Goal: Book appointment/travel/reservation

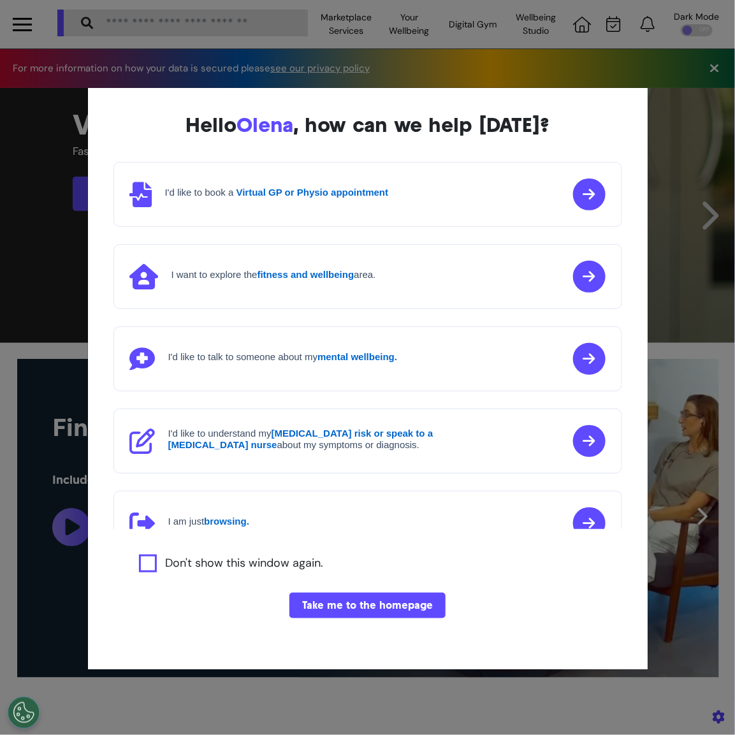
scroll to position [0, 459]
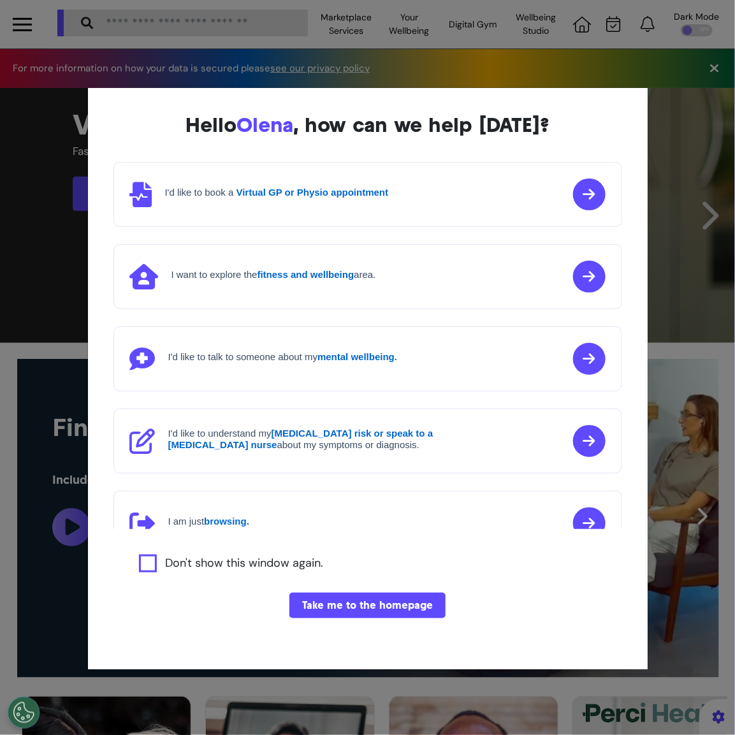
click at [91, 545] on div "Hello [PERSON_NAME] , how can we help [DATE]? I'd like to book a Virtual GP or …" at bounding box center [368, 378] width 560 height 581
click at [76, 548] on div "Hello [PERSON_NAME] , how can we help [DATE]? I'd like to book a Virtual GP or …" at bounding box center [367, 367] width 735 height 735
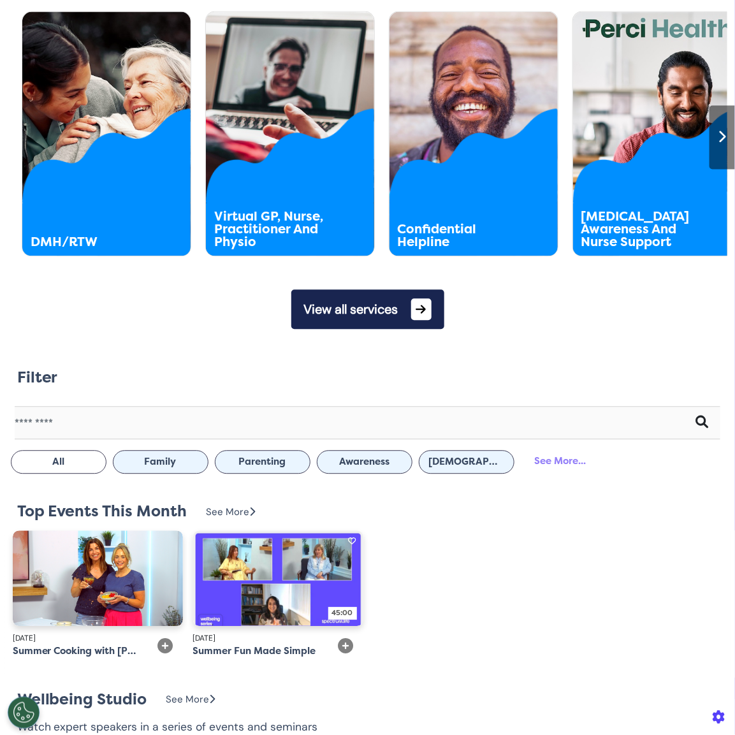
click at [380, 328] on button "View all services" at bounding box center [367, 310] width 153 height 40
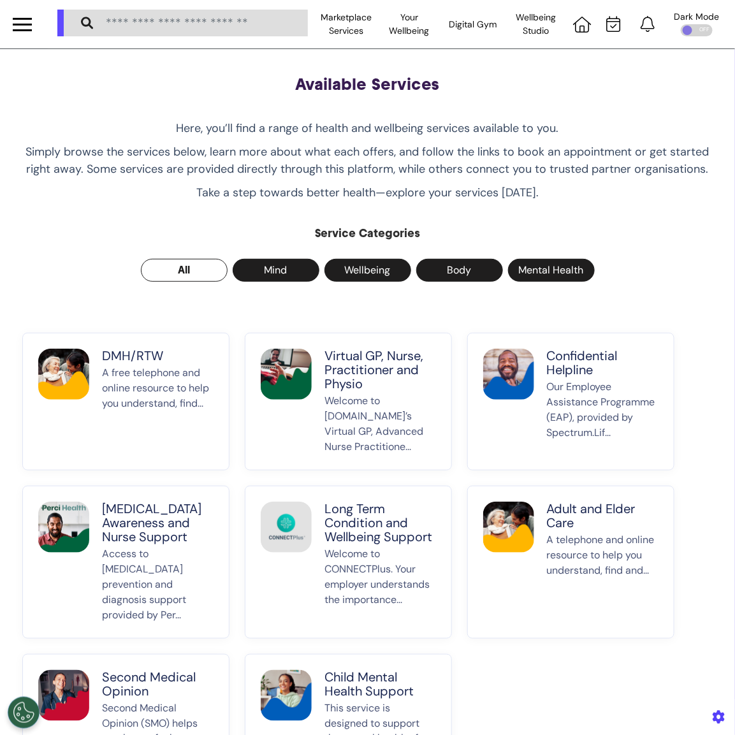
click at [341, 407] on p "Welcome to [DOMAIN_NAME]’s Virtual GP, Advanced Nurse Practitione..." at bounding box center [380, 423] width 112 height 61
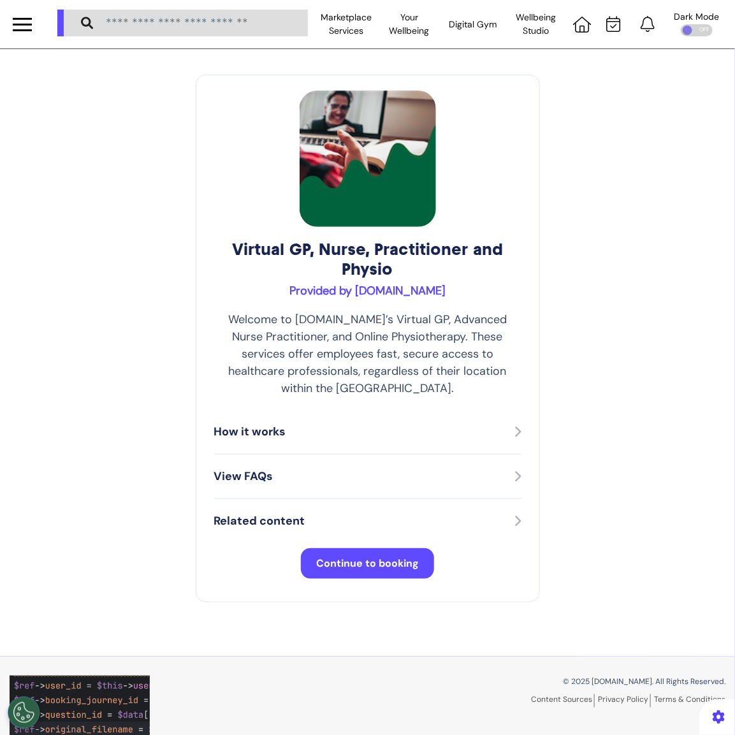
click at [375, 556] on span "Continue to booking" at bounding box center [367, 562] width 103 height 13
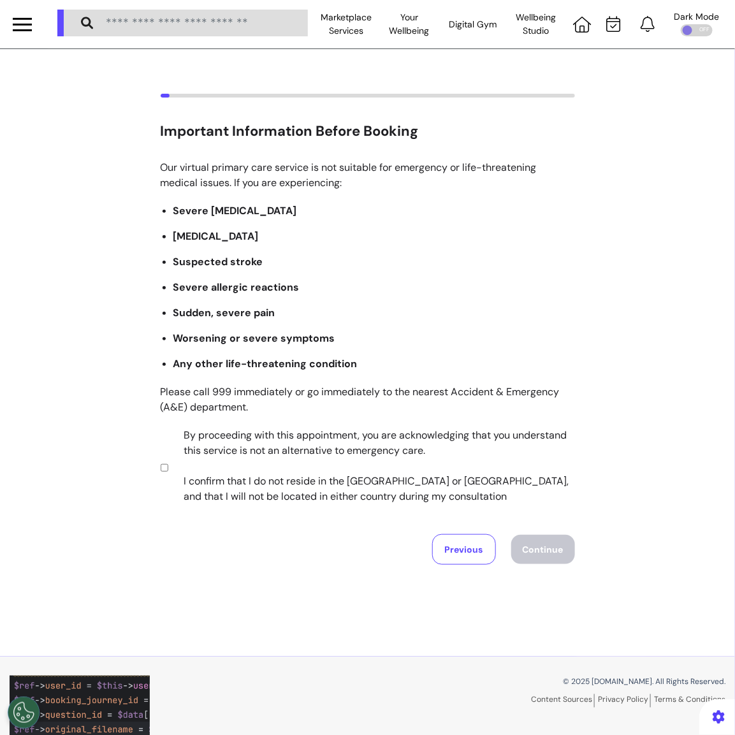
click at [360, 460] on label "By proceeding with this appointment, you are acknowledging that you understand …" at bounding box center [370, 466] width 399 height 76
click at [538, 533] on div "Our virtual primary care service is not suitable for emergency or life-threaten…" at bounding box center [368, 362] width 414 height 405
click at [537, 544] on button "Continue" at bounding box center [543, 549] width 64 height 29
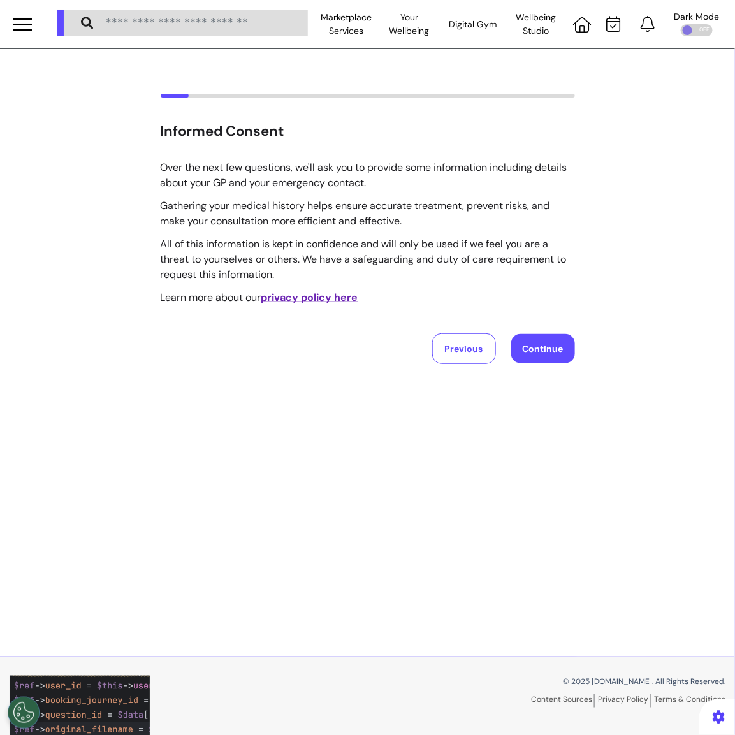
click at [549, 328] on div "Over the next few questions, we'll ask you to provide some information includin…" at bounding box center [368, 262] width 414 height 204
click at [546, 342] on button "Continue" at bounding box center [543, 348] width 64 height 29
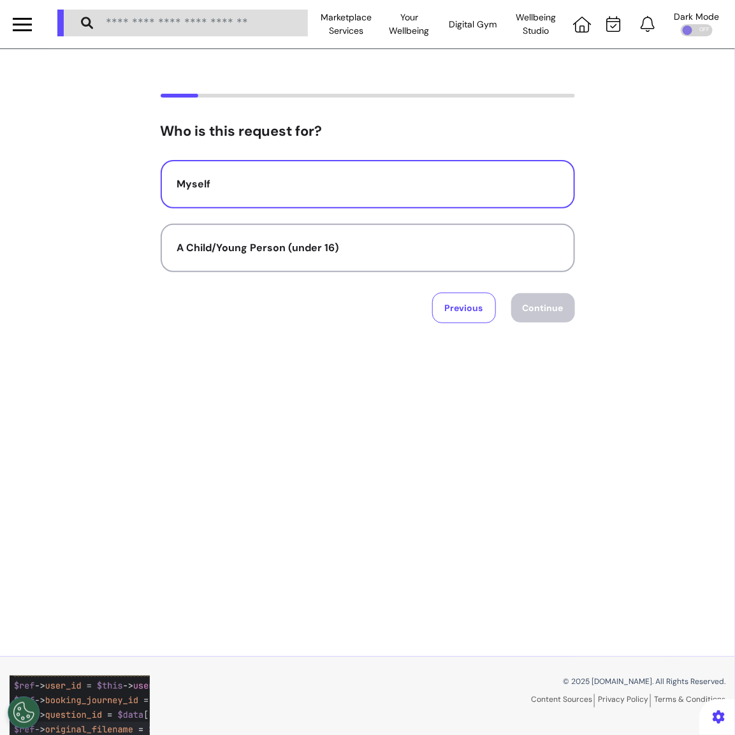
click at [445, 194] on button "Myself" at bounding box center [368, 184] width 414 height 48
select select "******"
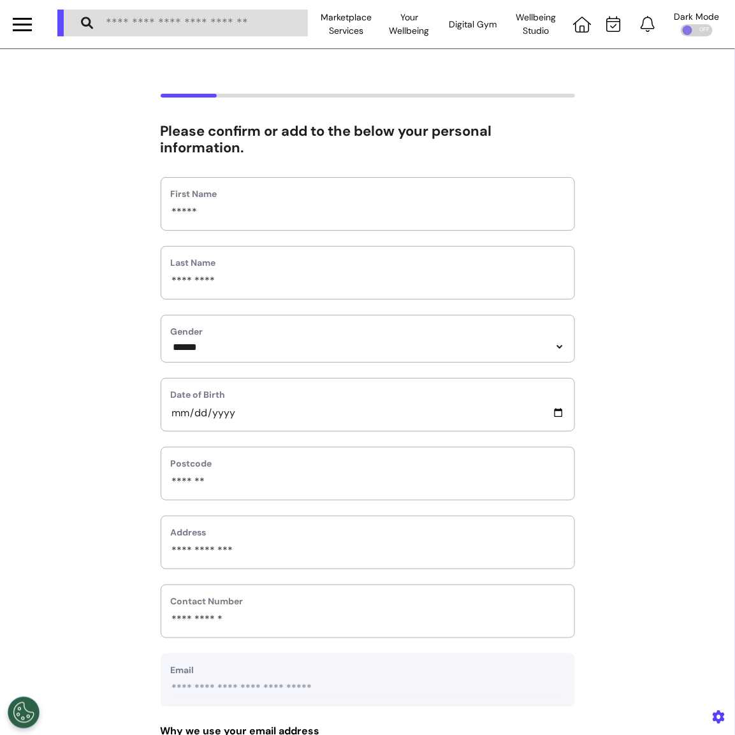
scroll to position [293, 0]
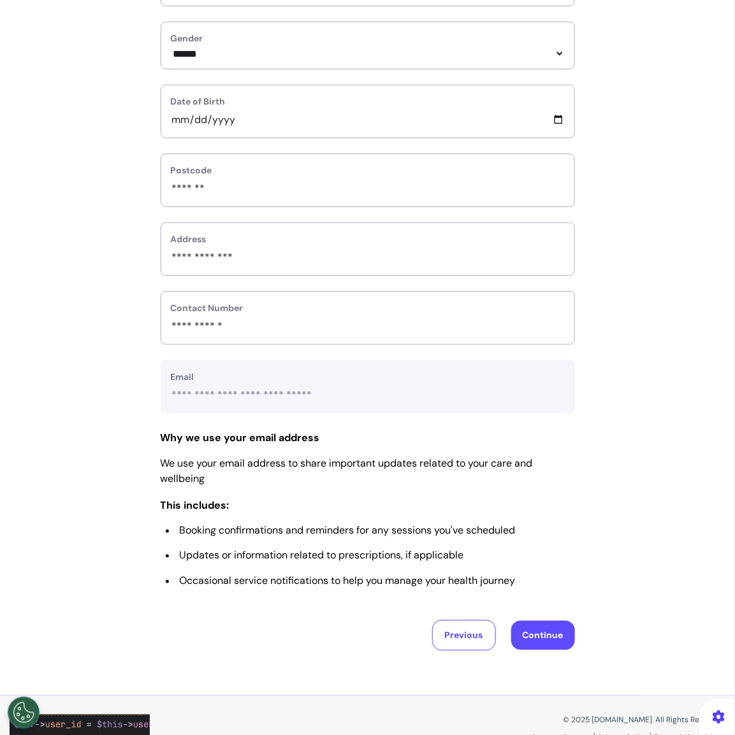
click at [511, 641] on button "Continue" at bounding box center [543, 635] width 64 height 29
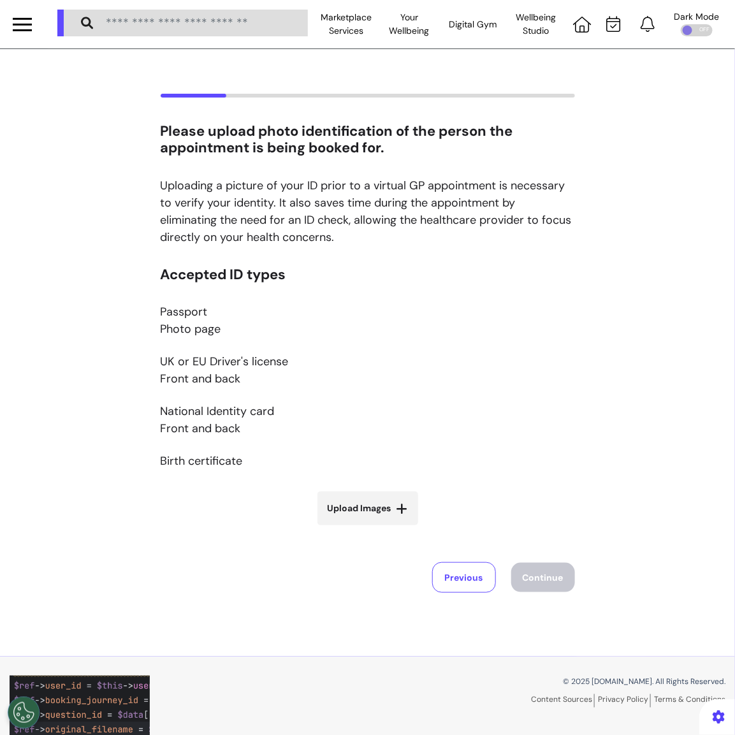
scroll to position [0, 0]
click at [377, 508] on span "Upload Images" at bounding box center [360, 508] width 64 height 13
click at [377, 528] on input "Upload Images" at bounding box center [368, 534] width 152 height 13
type input "**********"
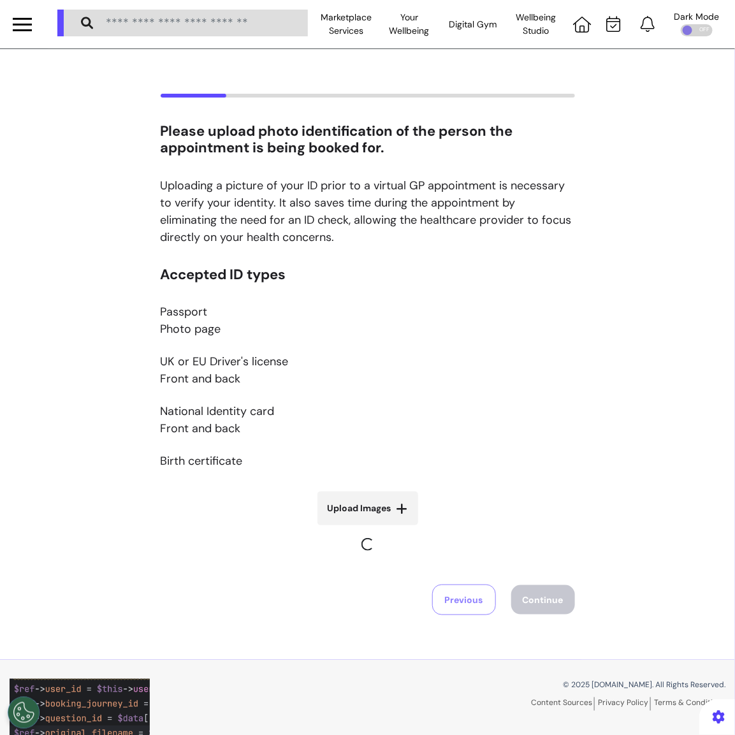
click at [373, 502] on span "Upload Images" at bounding box center [360, 508] width 64 height 13
click at [373, 551] on input "Upload Images" at bounding box center [368, 557] width 152 height 13
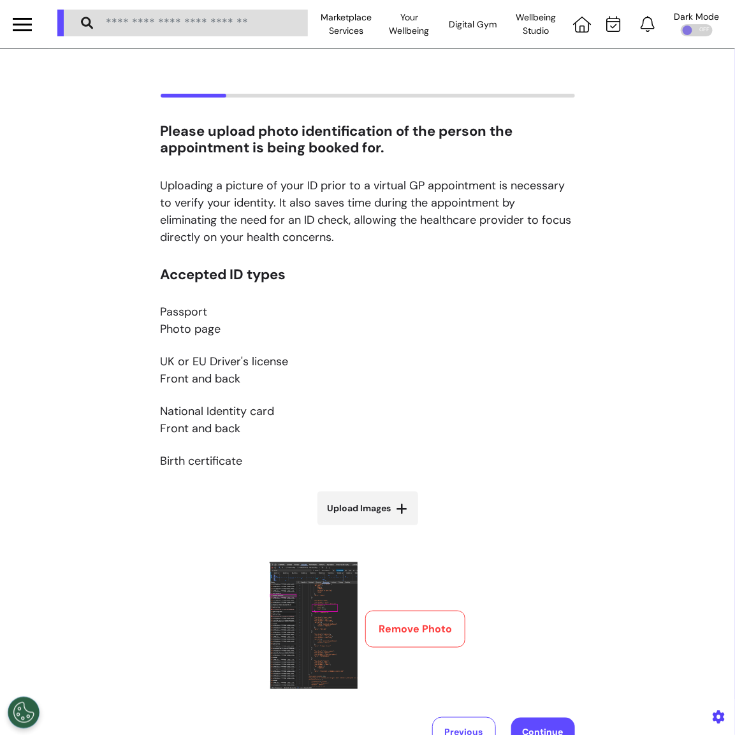
type input "**********"
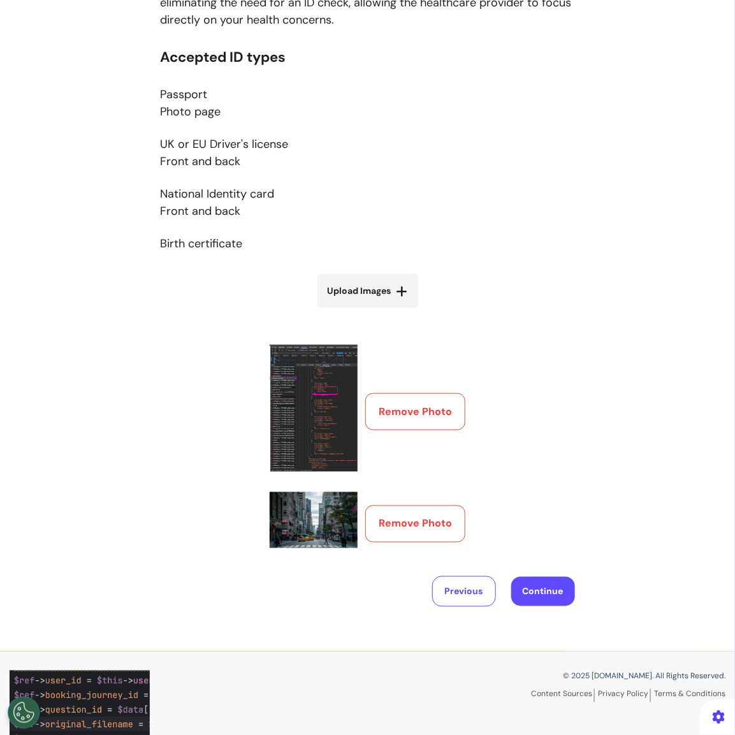
scroll to position [272, 0]
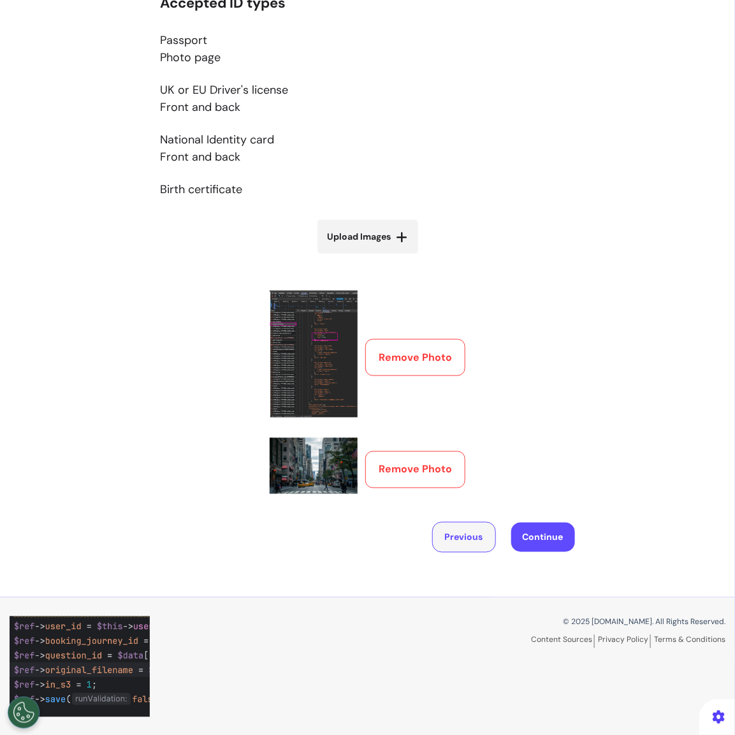
click at [465, 529] on button "Previous" at bounding box center [464, 537] width 64 height 31
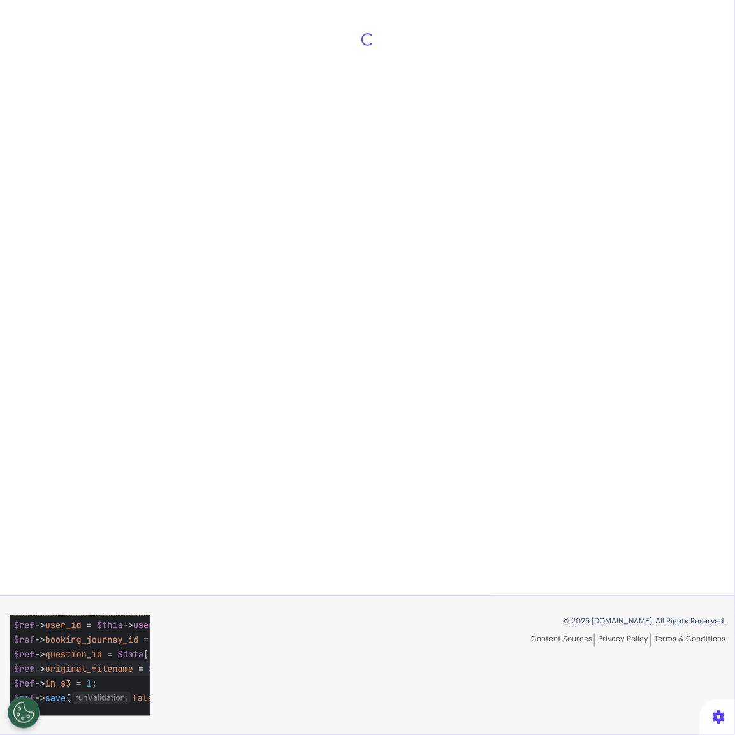
scroll to position [284, 0]
select select "******"
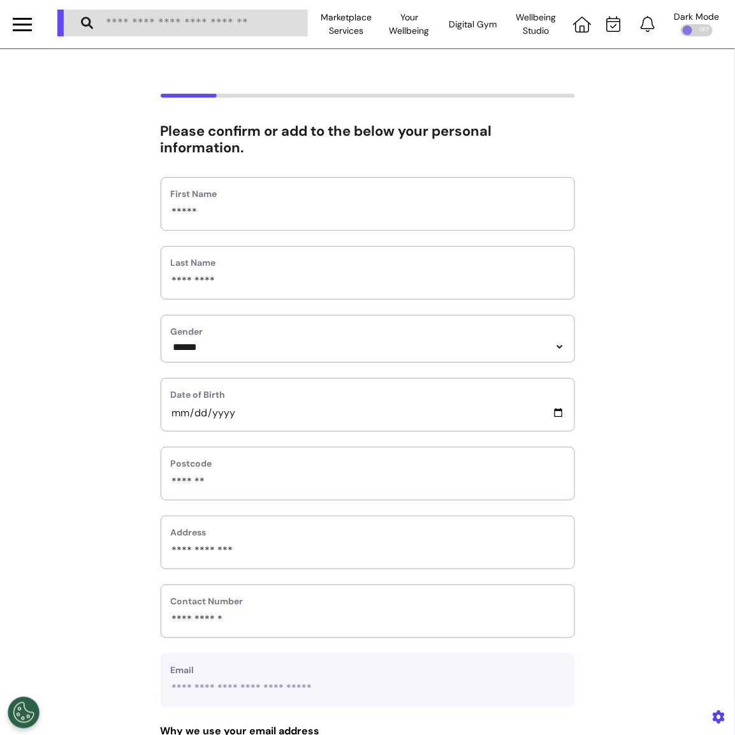
scroll to position [393, 0]
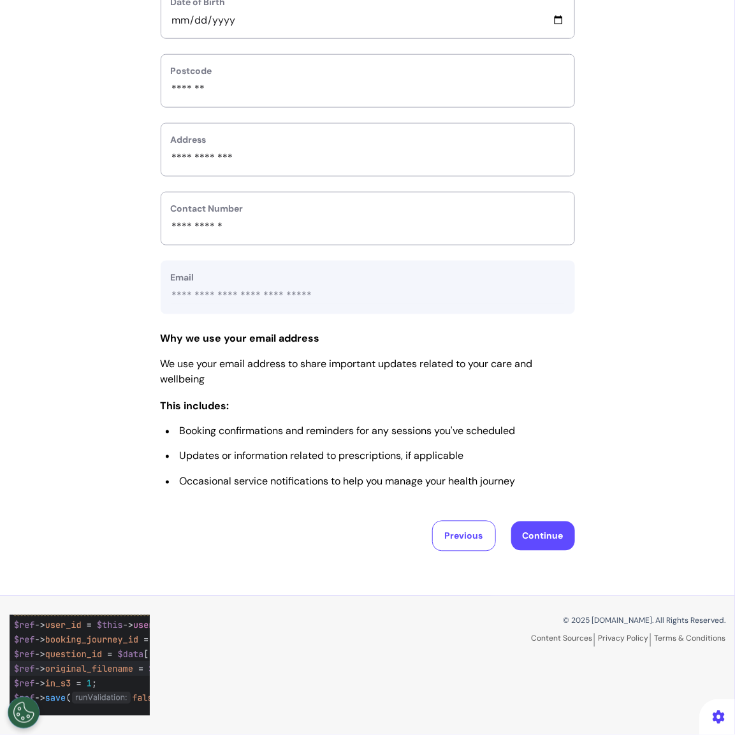
click at [543, 537] on button "Continue" at bounding box center [543, 535] width 64 height 29
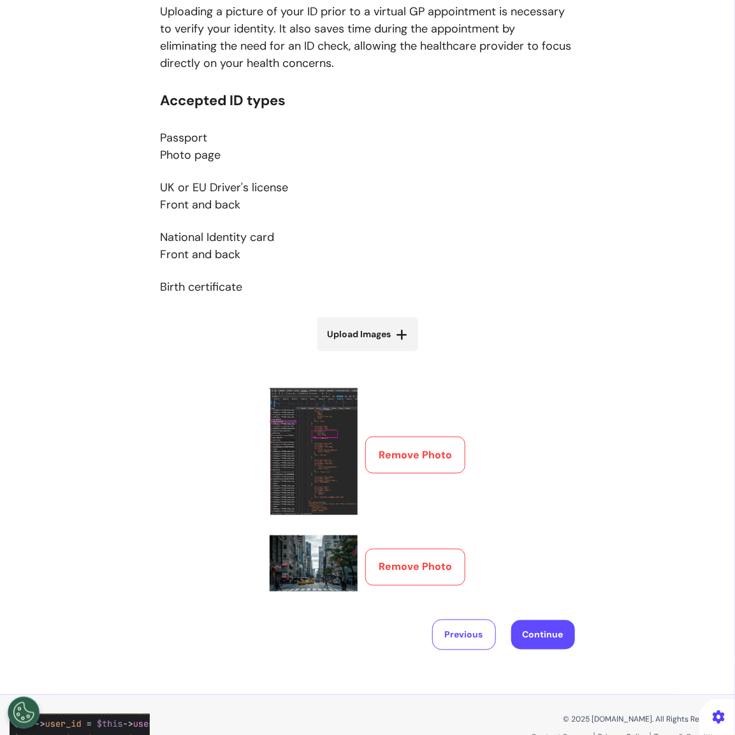
scroll to position [272, 0]
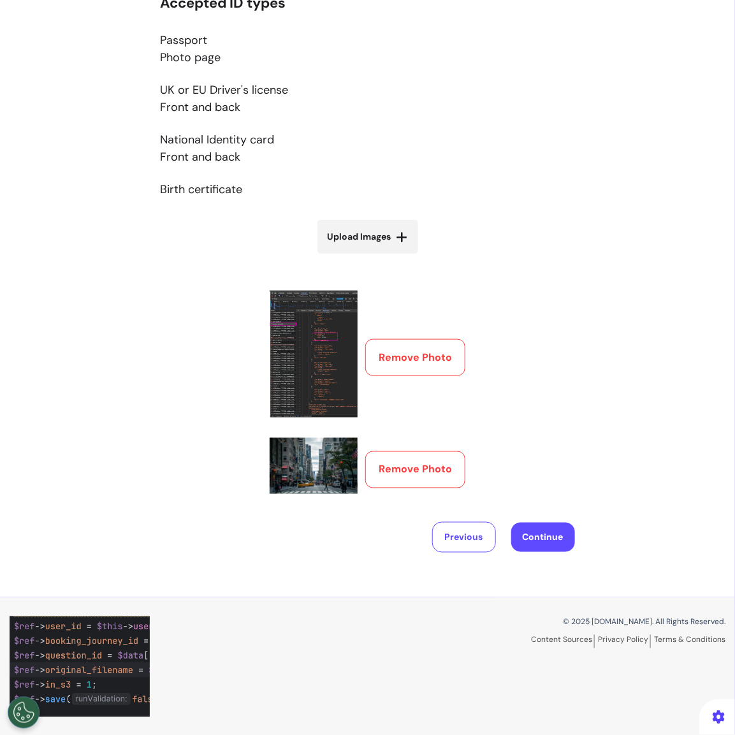
click at [618, 409] on div "Please upload photo identification of the person the appointment is being booke…" at bounding box center [367, 187] width 735 height 730
click at [550, 538] on button "Continue" at bounding box center [543, 537] width 64 height 29
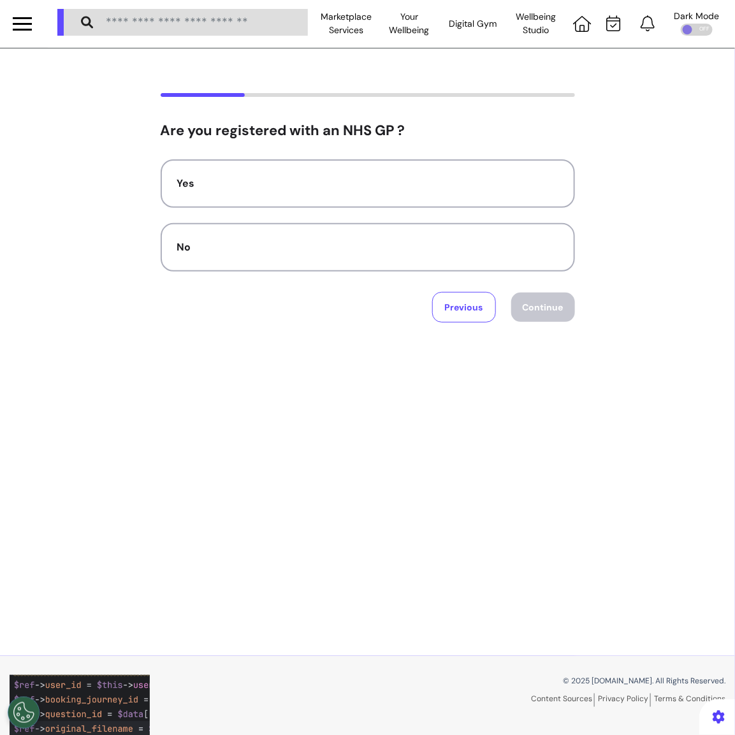
scroll to position [0, 0]
click at [453, 314] on button "Previous" at bounding box center [464, 308] width 64 height 31
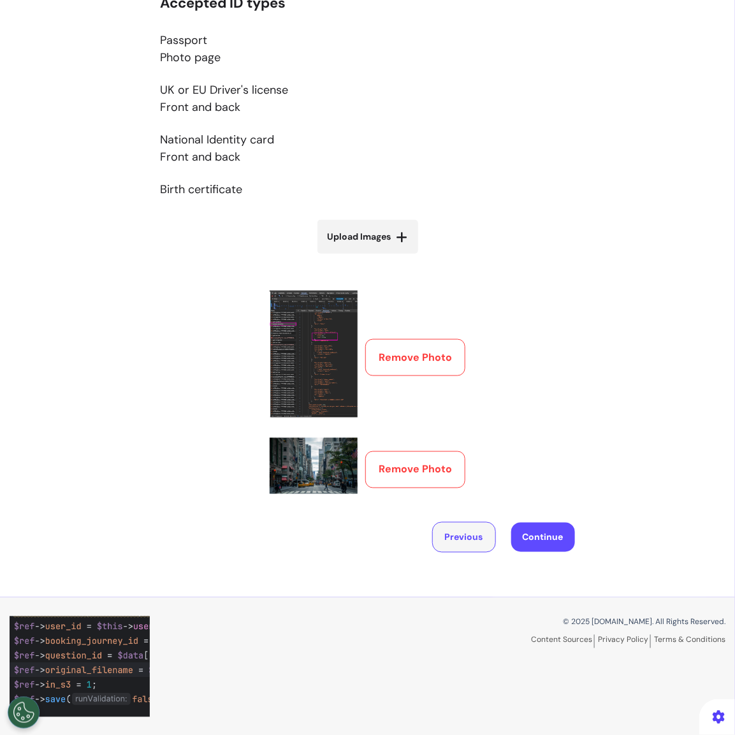
click at [466, 538] on button "Previous" at bounding box center [464, 537] width 64 height 31
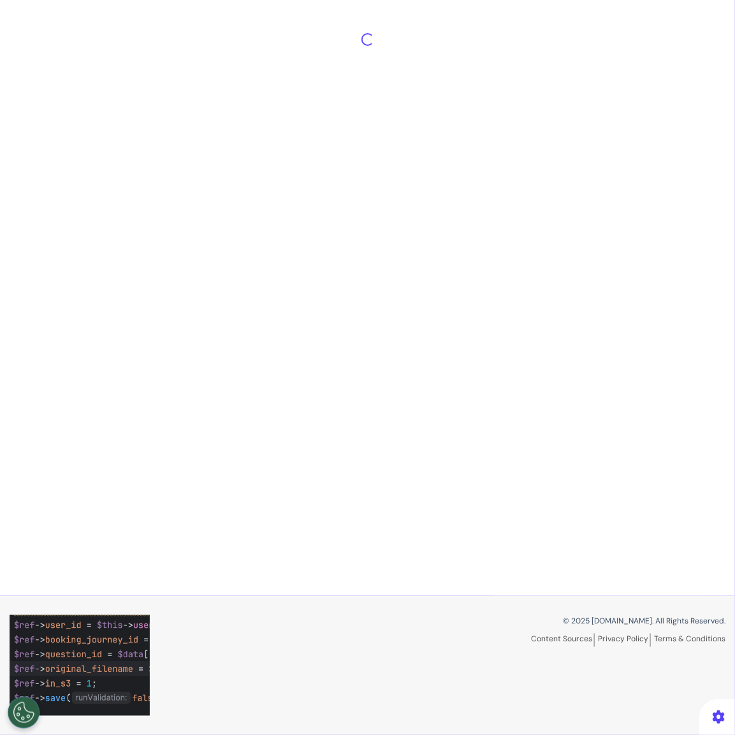
select select "******"
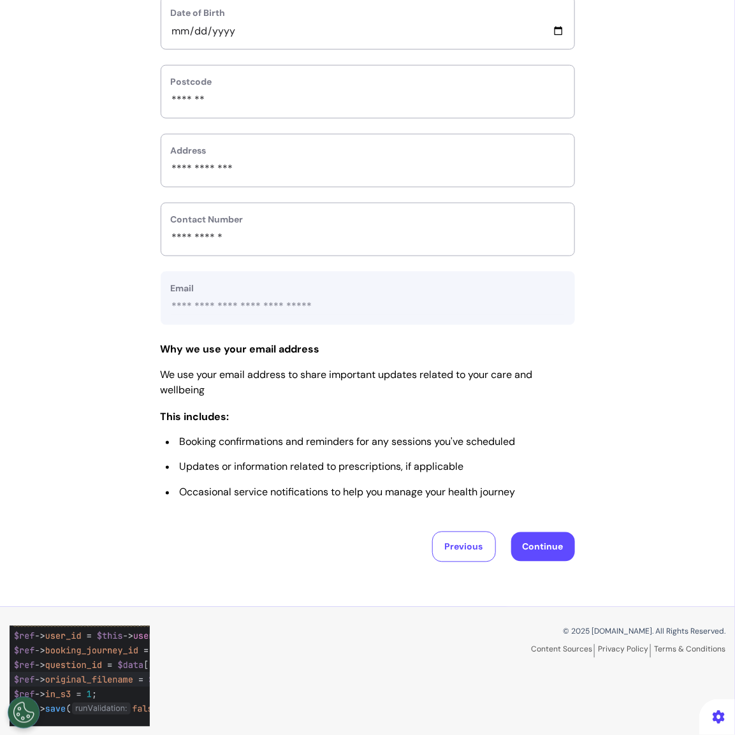
scroll to position [393, 0]
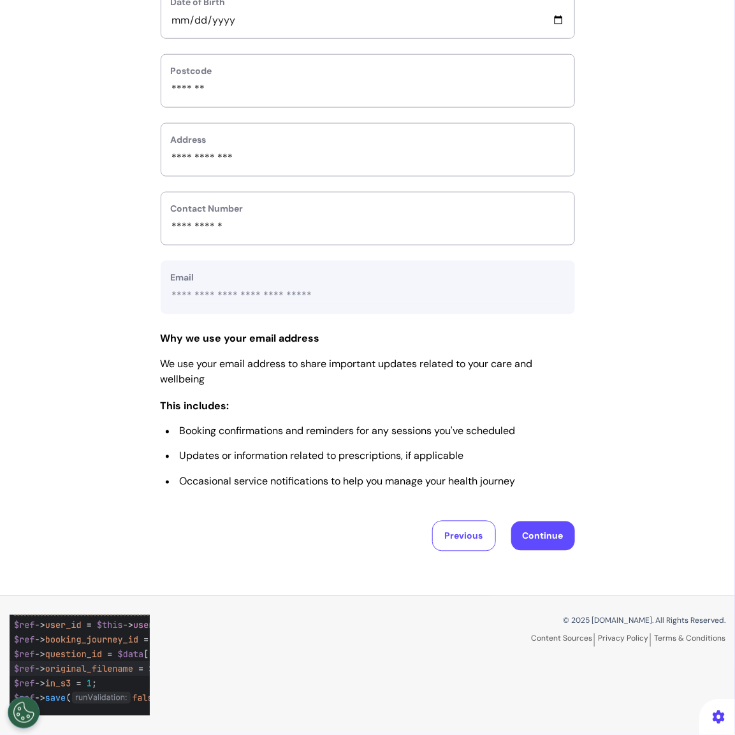
click at [541, 519] on div "**********" at bounding box center [368, 168] width 414 height 767
click at [542, 547] on button "Continue" at bounding box center [543, 535] width 64 height 29
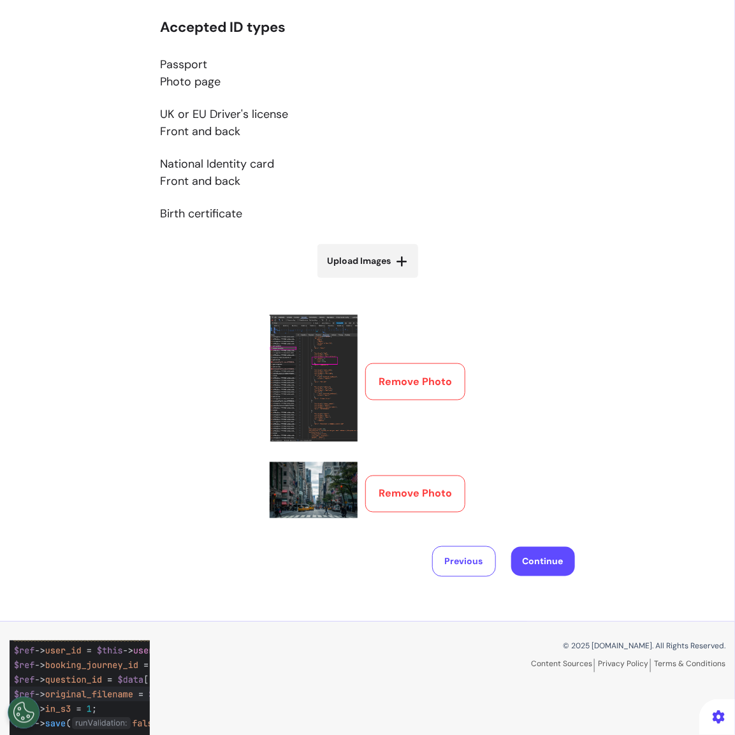
scroll to position [247, 0]
click at [545, 568] on button "Continue" at bounding box center [543, 561] width 64 height 29
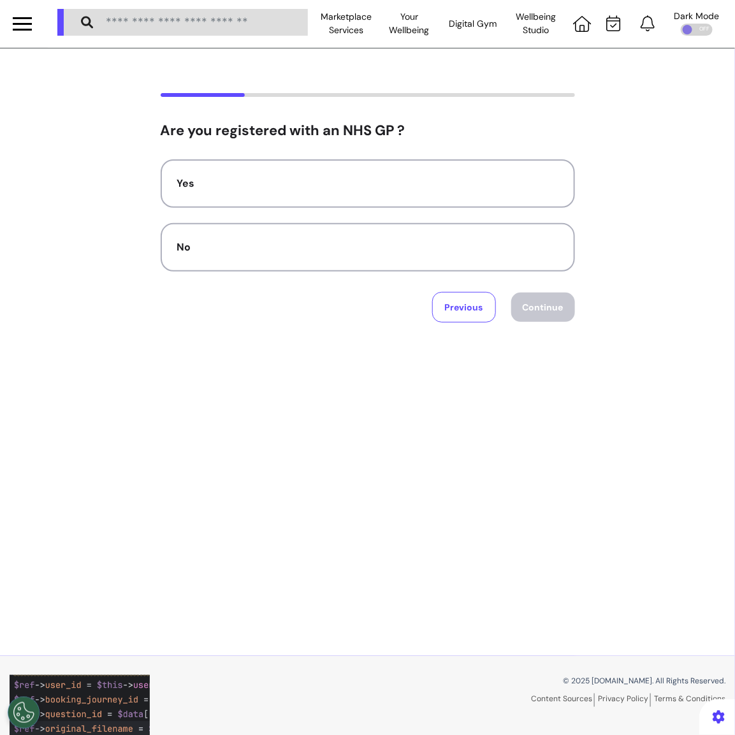
scroll to position [0, 0]
click at [465, 314] on button "Previous" at bounding box center [464, 308] width 64 height 31
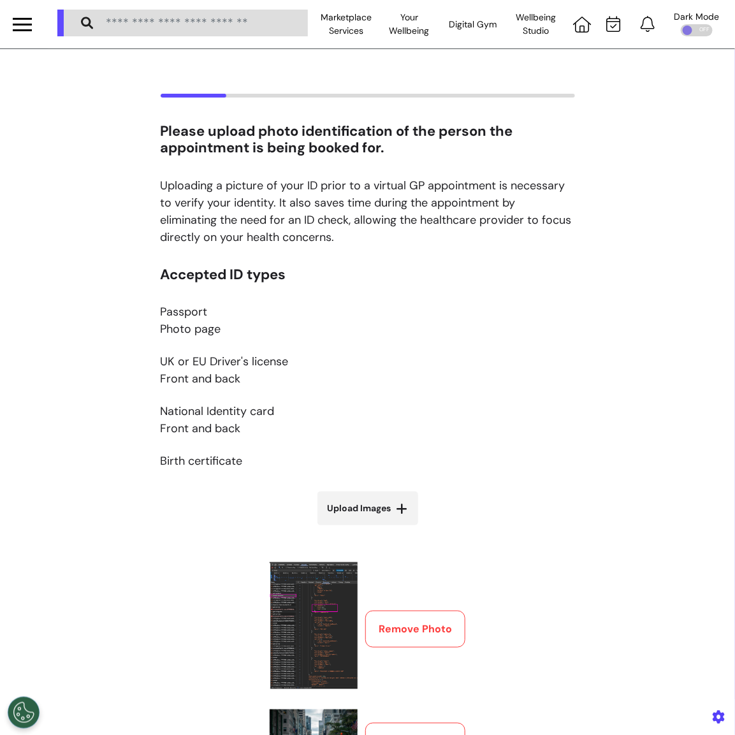
click at [52, 576] on div "Please upload photo identification of the person the appointment is being booke…" at bounding box center [367, 459] width 735 height 730
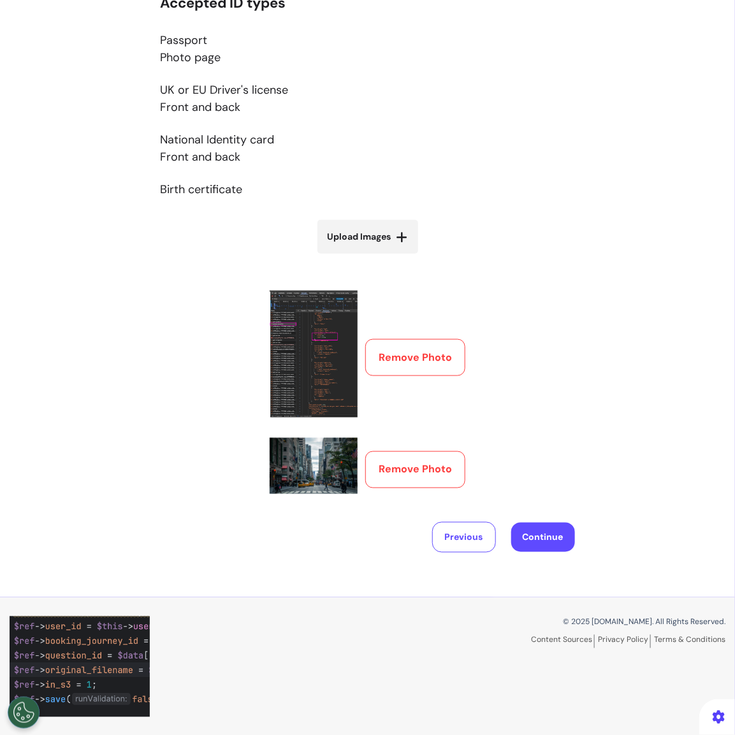
click at [551, 382] on div "Accepted ID types Passport Photo page UK or EU Driver's license Front and back …" at bounding box center [368, 248] width 414 height 507
click at [542, 555] on div "Please upload photo identification of the person the appointment is being booke…" at bounding box center [367, 188] width 735 height 820
click at [465, 533] on button "Previous" at bounding box center [464, 537] width 64 height 31
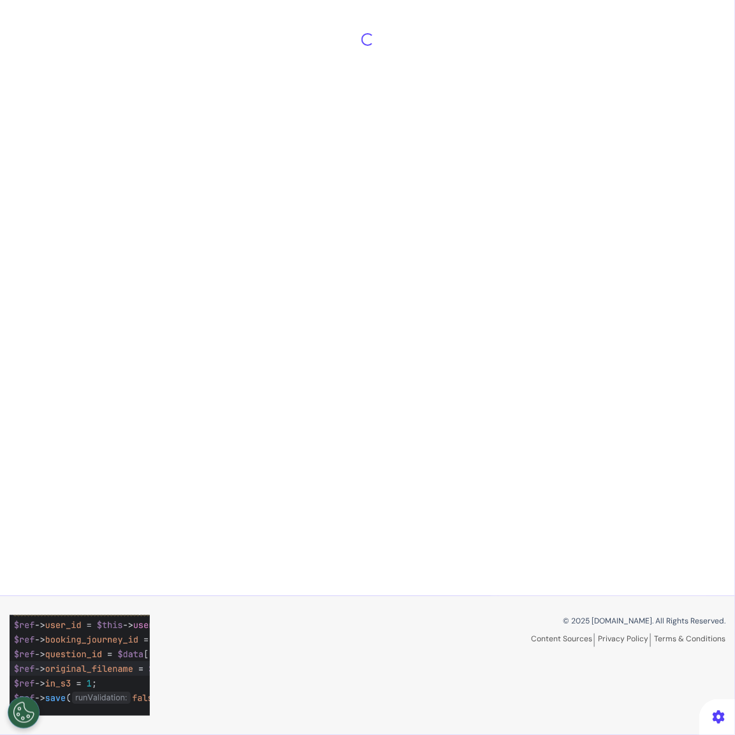
scroll to position [284, 0]
select select "******"
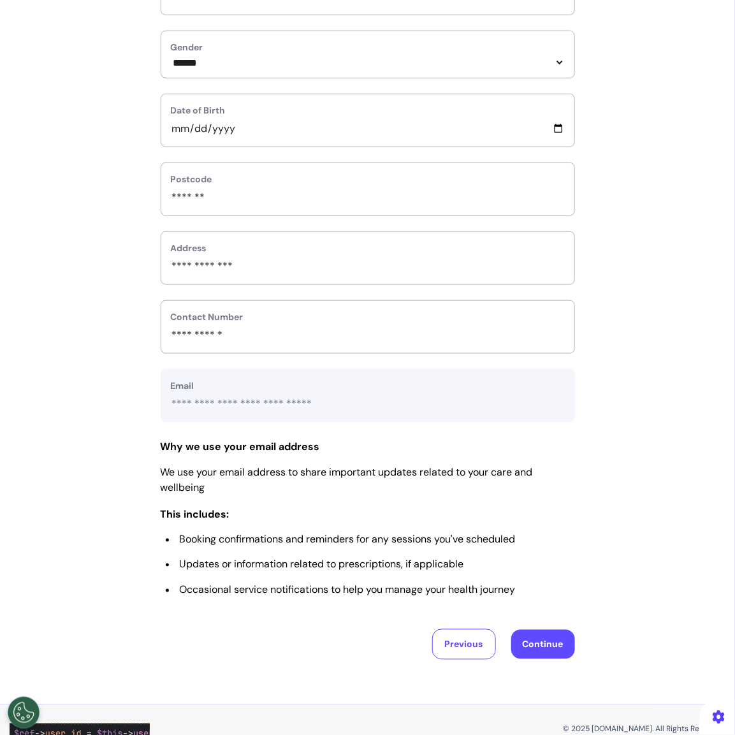
click at [527, 637] on button "Continue" at bounding box center [543, 644] width 64 height 29
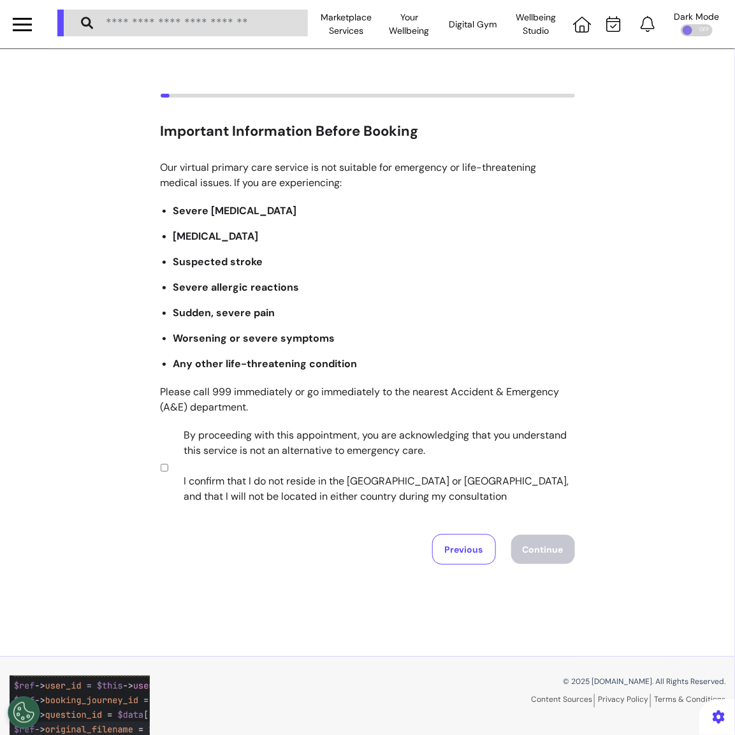
click at [249, 446] on label "By proceeding with this appointment, you are acknowledging that you understand …" at bounding box center [370, 466] width 399 height 76
click at [530, 544] on button "Continue" at bounding box center [543, 549] width 64 height 29
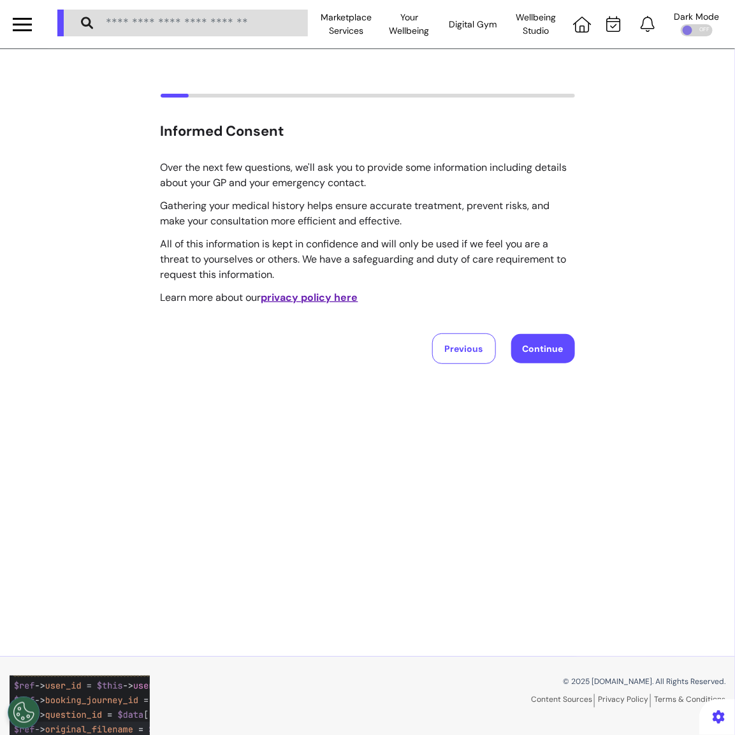
click at [546, 360] on button "Continue" at bounding box center [543, 348] width 64 height 29
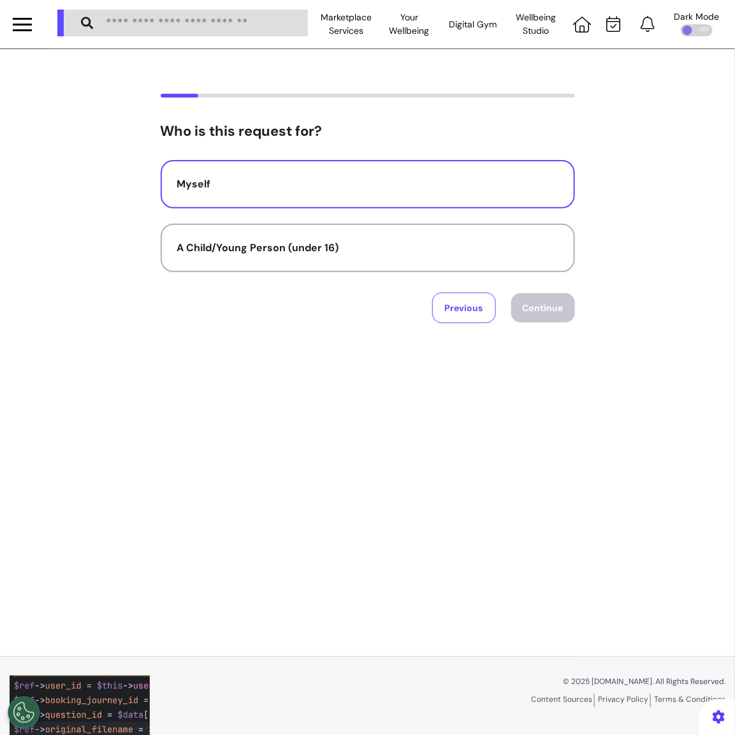
click at [433, 197] on button "Myself" at bounding box center [368, 184] width 414 height 48
select select "******"
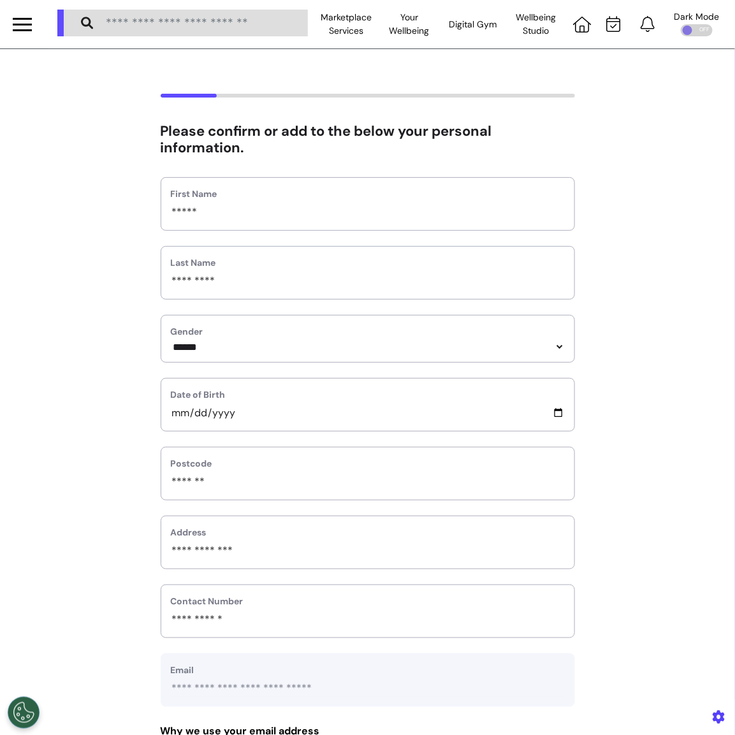
scroll to position [393, 0]
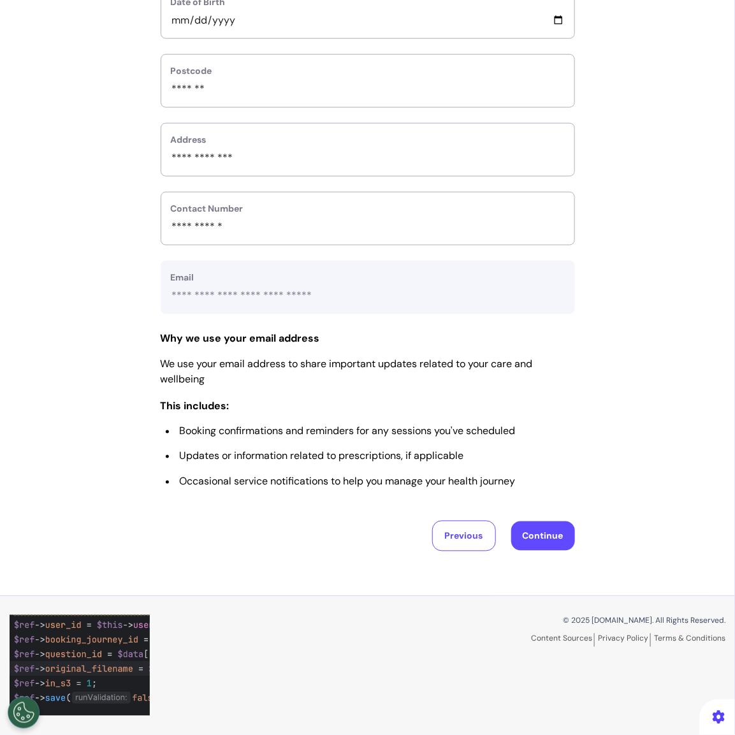
click at [554, 543] on button "Continue" at bounding box center [543, 535] width 64 height 29
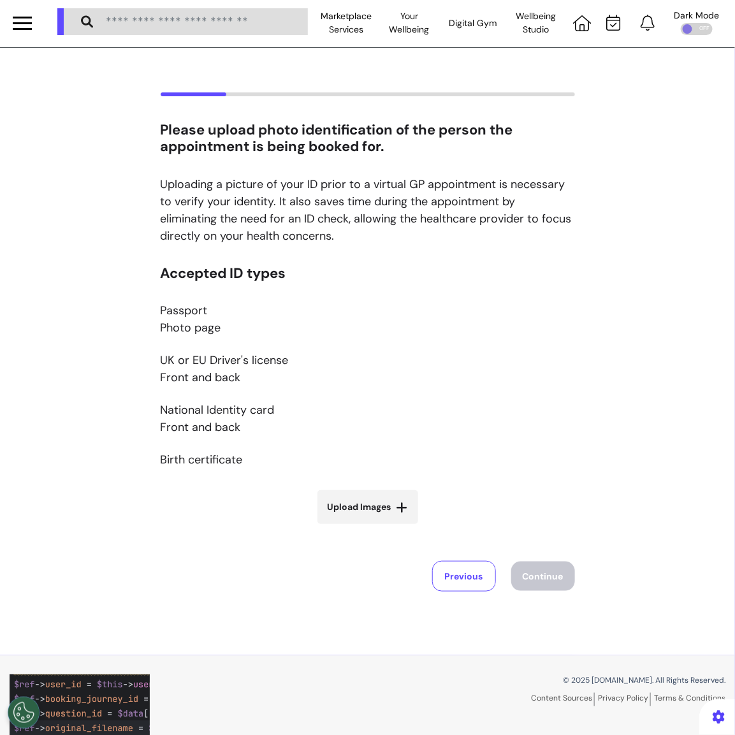
scroll to position [0, 0]
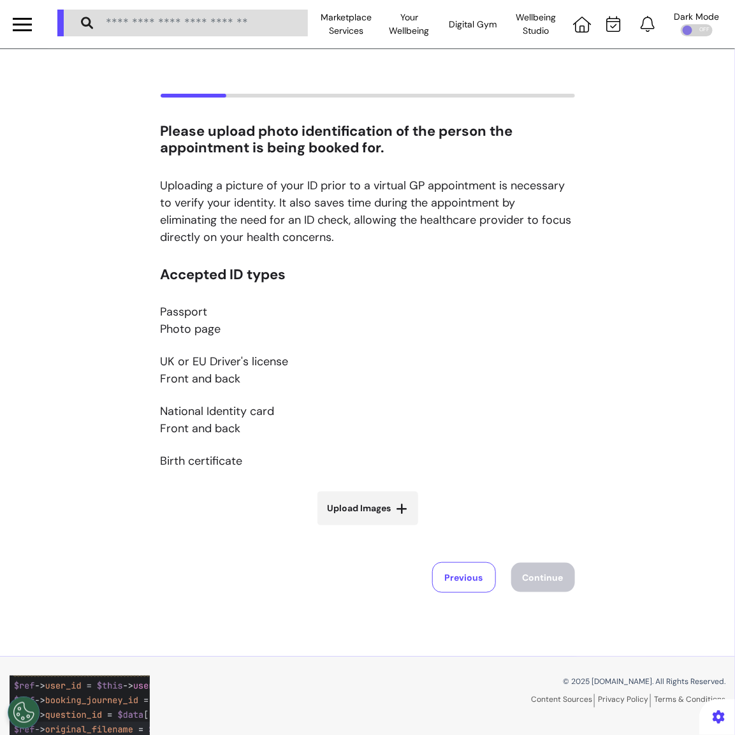
click at [349, 495] on label "Upload Images" at bounding box center [367, 508] width 101 height 34
click at [349, 528] on input "Upload Images" at bounding box center [368, 534] width 152 height 13
type input "**********"
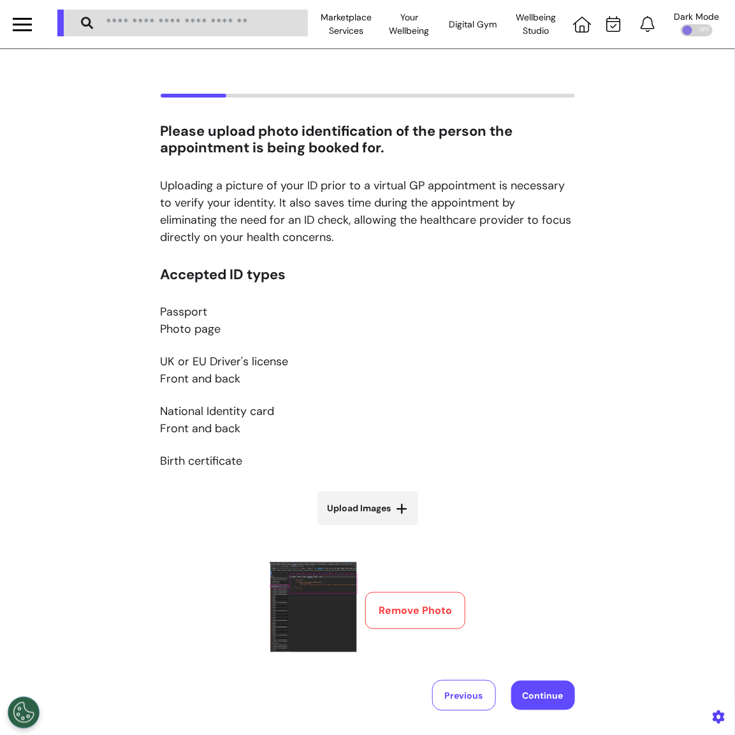
click at [558, 692] on button "Continue" at bounding box center [543, 695] width 64 height 29
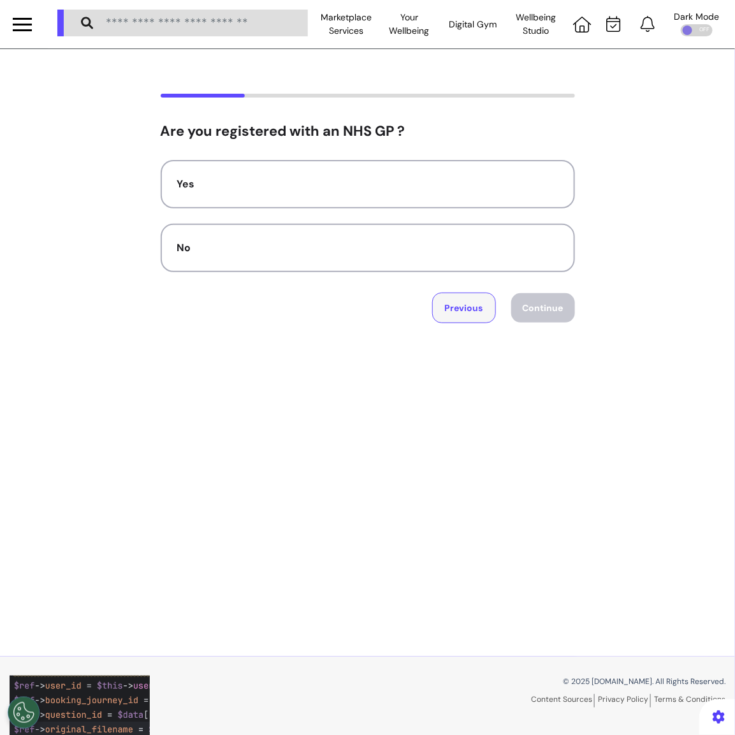
click at [463, 312] on button "Previous" at bounding box center [464, 308] width 64 height 31
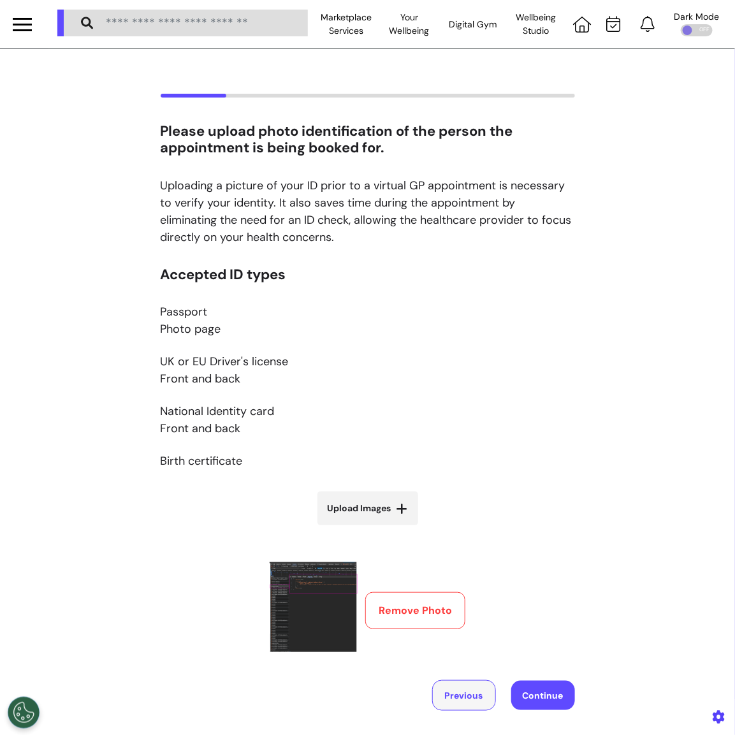
click at [468, 693] on button "Previous" at bounding box center [464, 695] width 64 height 31
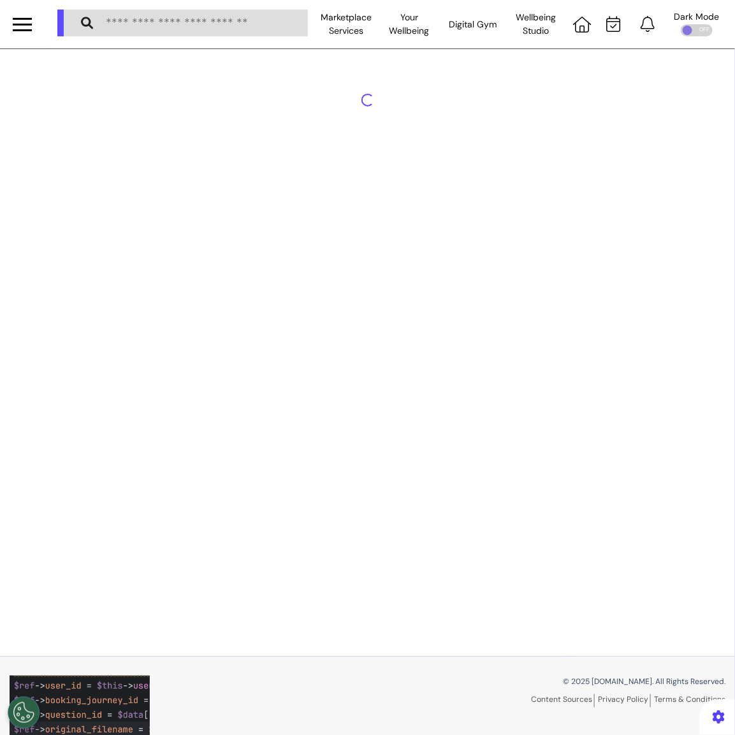
select select "******"
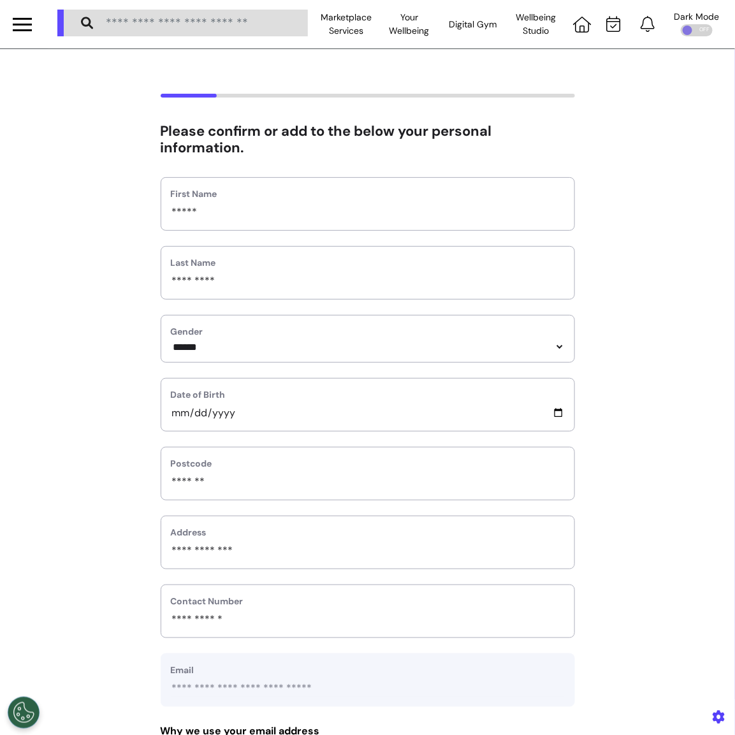
scroll to position [393, 0]
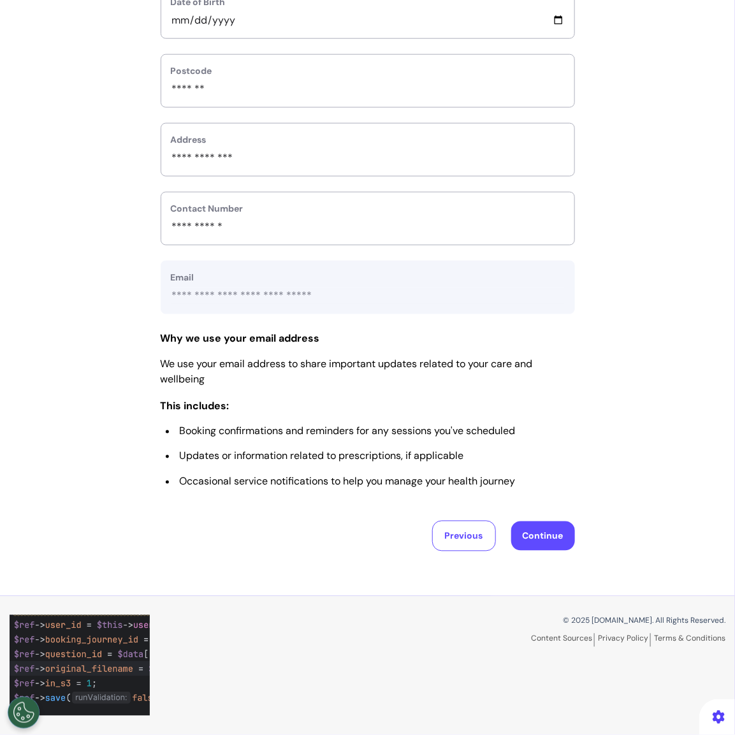
click at [526, 532] on button "Continue" at bounding box center [543, 535] width 64 height 29
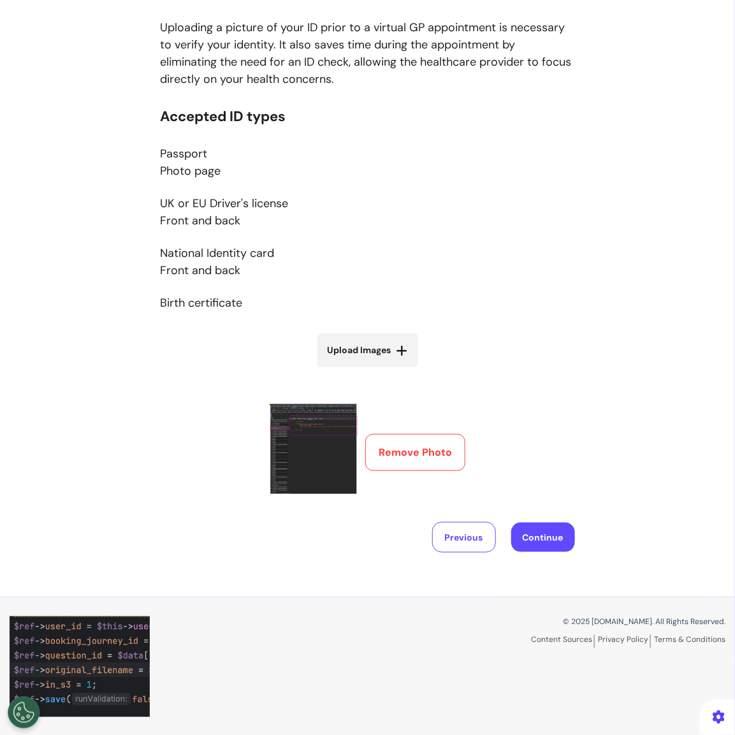
click at [547, 529] on button "Continue" at bounding box center [543, 537] width 64 height 29
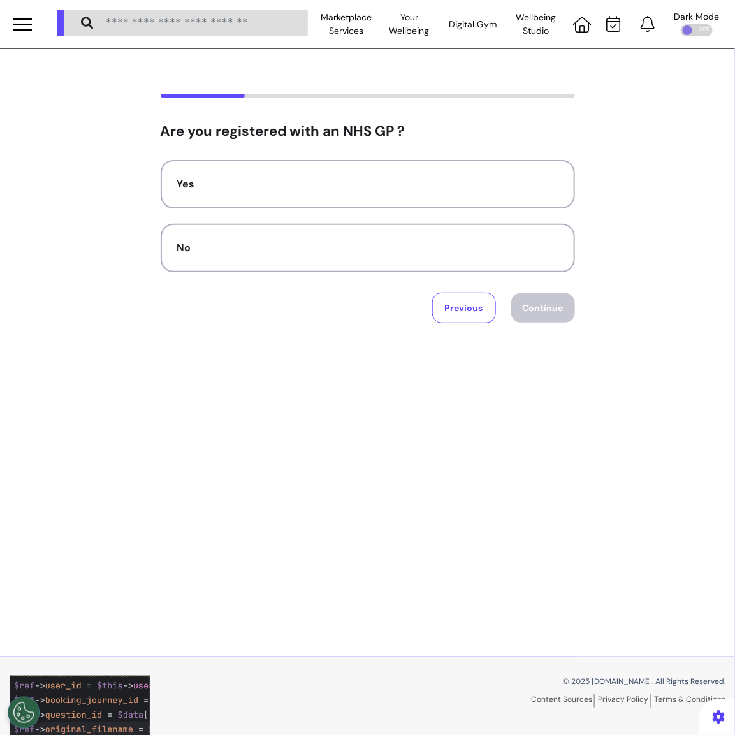
scroll to position [0, 0]
click at [481, 301] on button "Previous" at bounding box center [464, 308] width 64 height 31
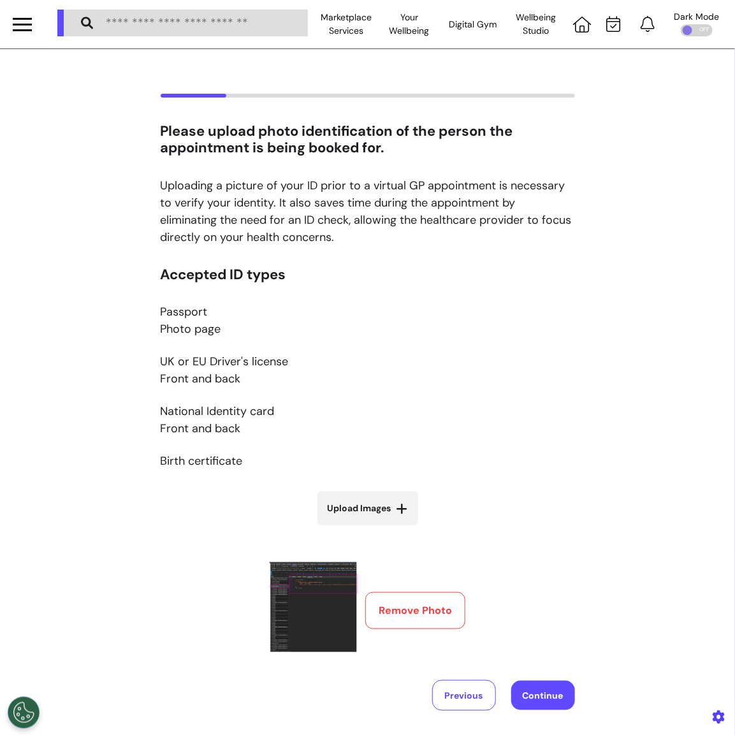
click at [559, 423] on p "National Identity card Front and back" at bounding box center [368, 420] width 414 height 34
click at [438, 669] on div "Accepted ID types Passport Photo page UK or EU Driver's license Front and back …" at bounding box center [368, 488] width 414 height 444
click at [444, 691] on button "Previous" at bounding box center [464, 695] width 64 height 31
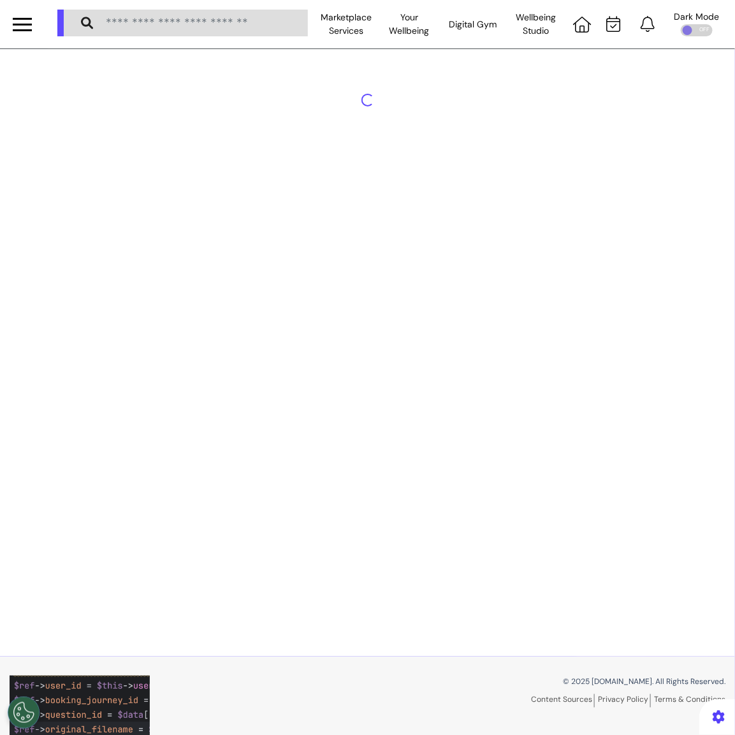
select select "******"
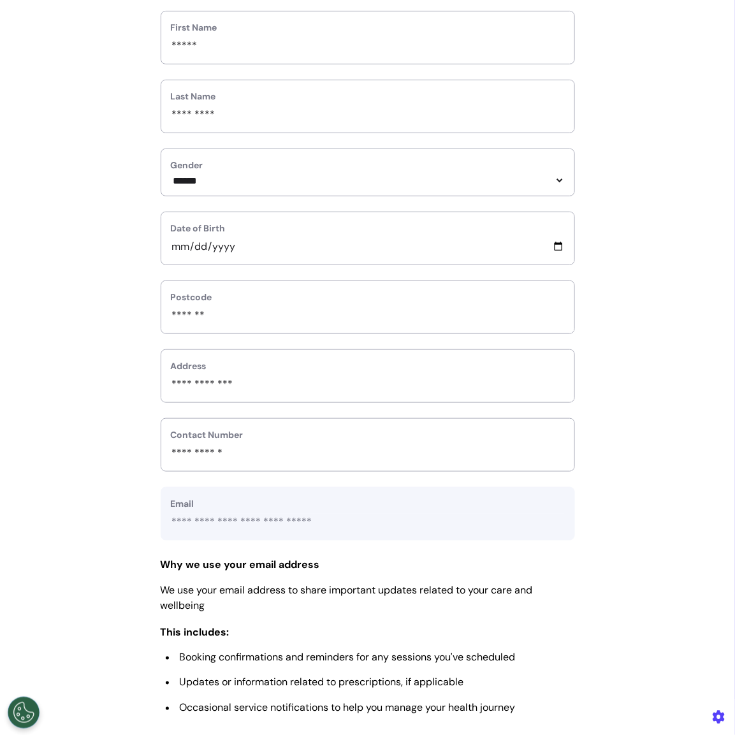
scroll to position [393, 0]
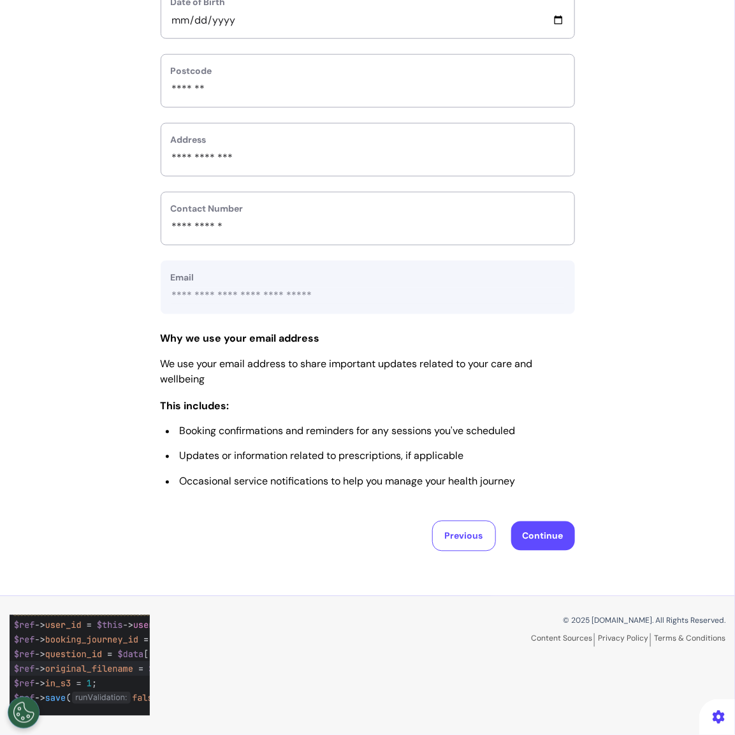
click at [541, 536] on button "Continue" at bounding box center [543, 535] width 64 height 29
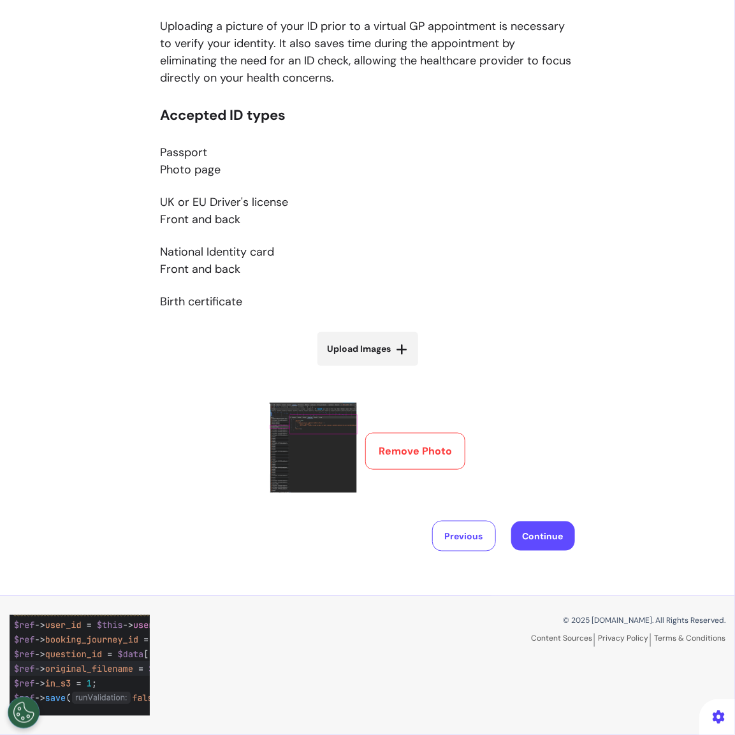
scroll to position [158, 0]
